Goal: Check status: Check status

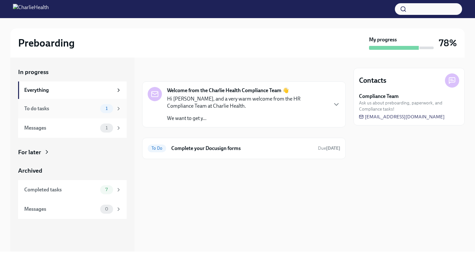
click at [86, 106] on div "To do tasks" at bounding box center [60, 108] width 73 height 7
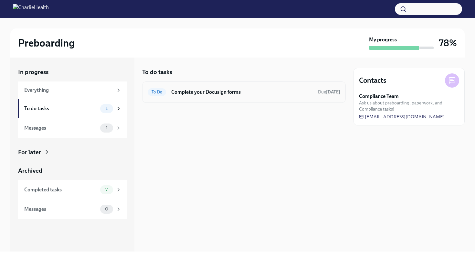
click at [218, 93] on h6 "Complete your Docusign forms" at bounding box center [242, 92] width 142 height 7
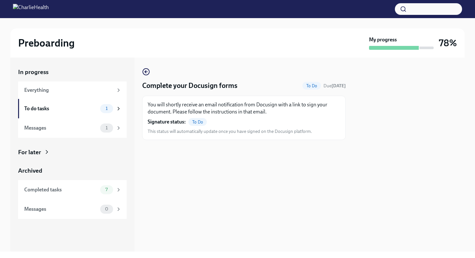
click at [214, 113] on p "You will shortly receive an email notification from Docusign with a link to sig…" at bounding box center [244, 108] width 193 height 14
click at [184, 111] on p "You will shortly receive an email notification from Docusign with a link to sig…" at bounding box center [244, 108] width 193 height 14
click at [60, 188] on div "Completed tasks" at bounding box center [60, 189] width 73 height 7
